Goal: Navigation & Orientation: Find specific page/section

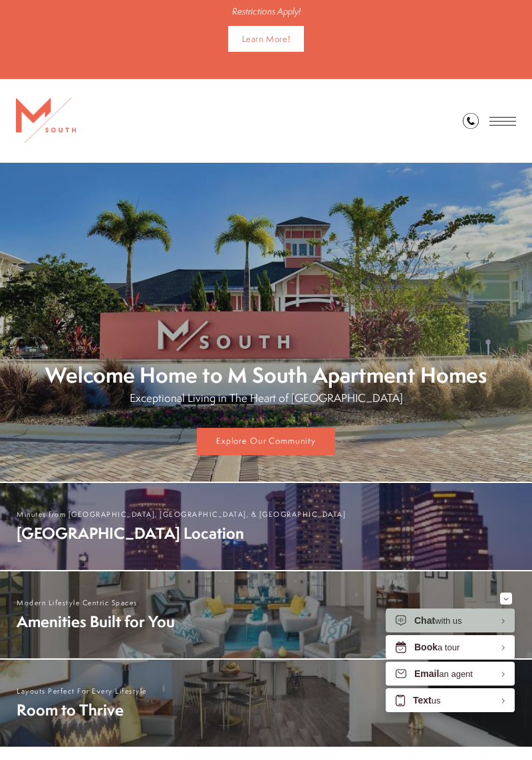
scroll to position [211, 0]
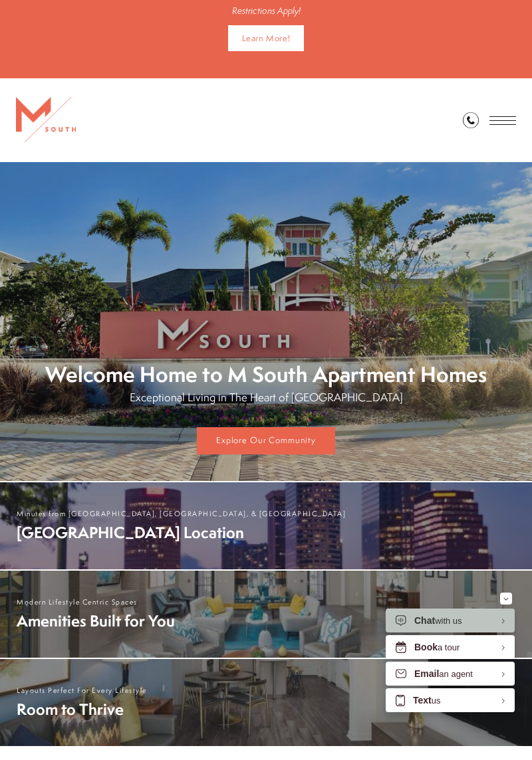
click at [117, 538] on span "[GEOGRAPHIC_DATA] Location" at bounding box center [181, 532] width 329 height 21
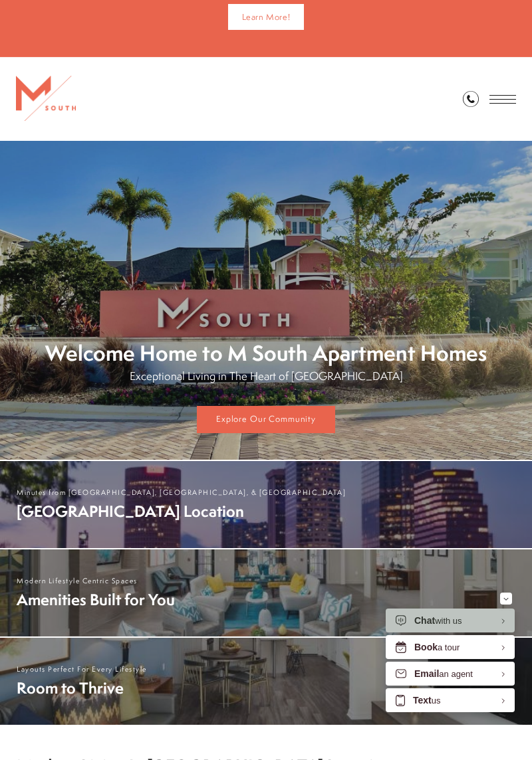
scroll to position [254, 0]
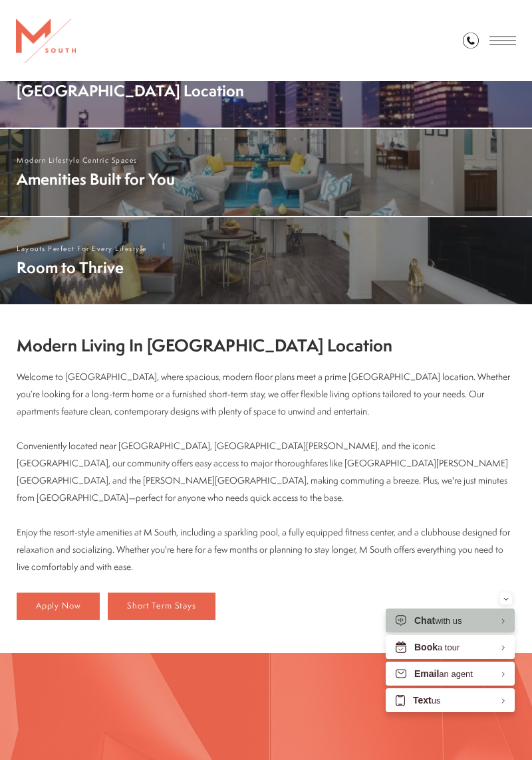
scroll to position [544, 0]
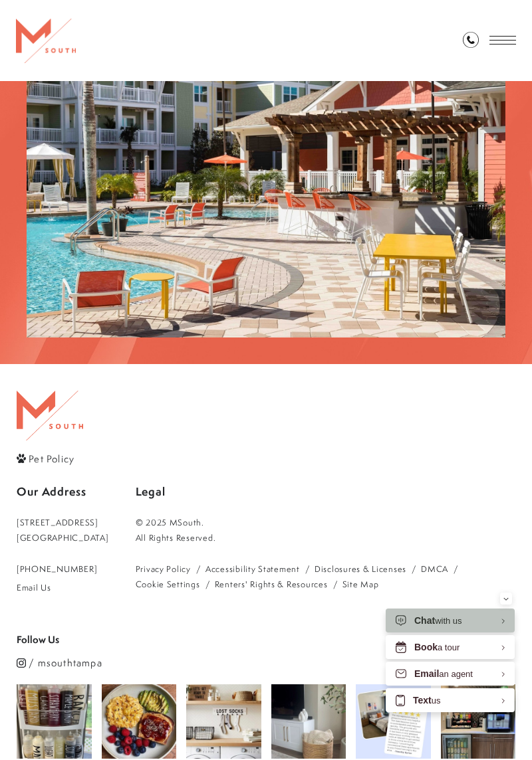
scroll to position [1712, 0]
